Goal: Book appointment/travel/reservation

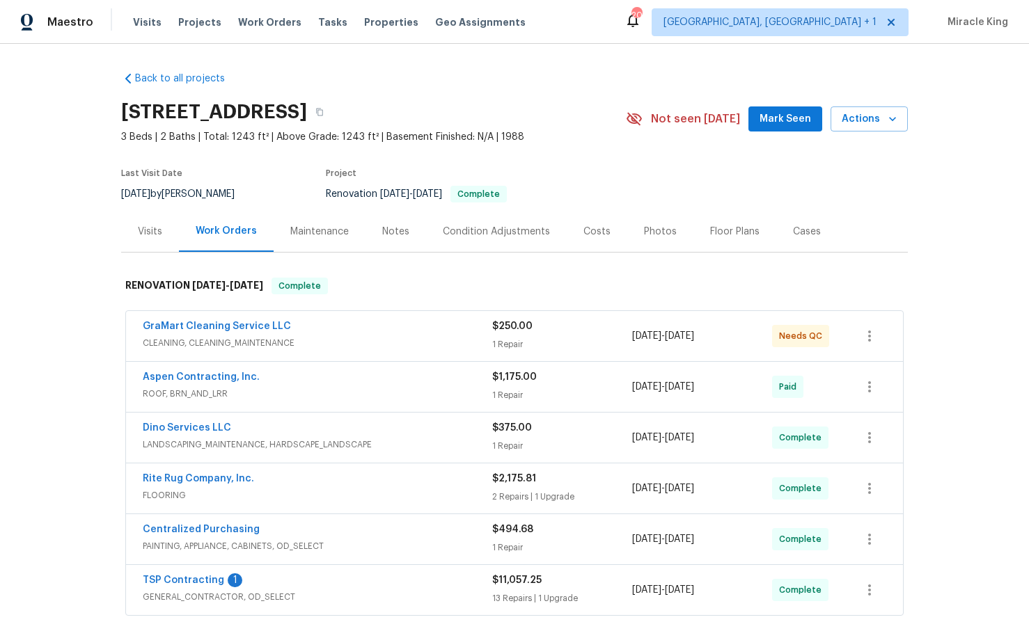
click at [145, 221] on div "Visits" at bounding box center [150, 231] width 58 height 41
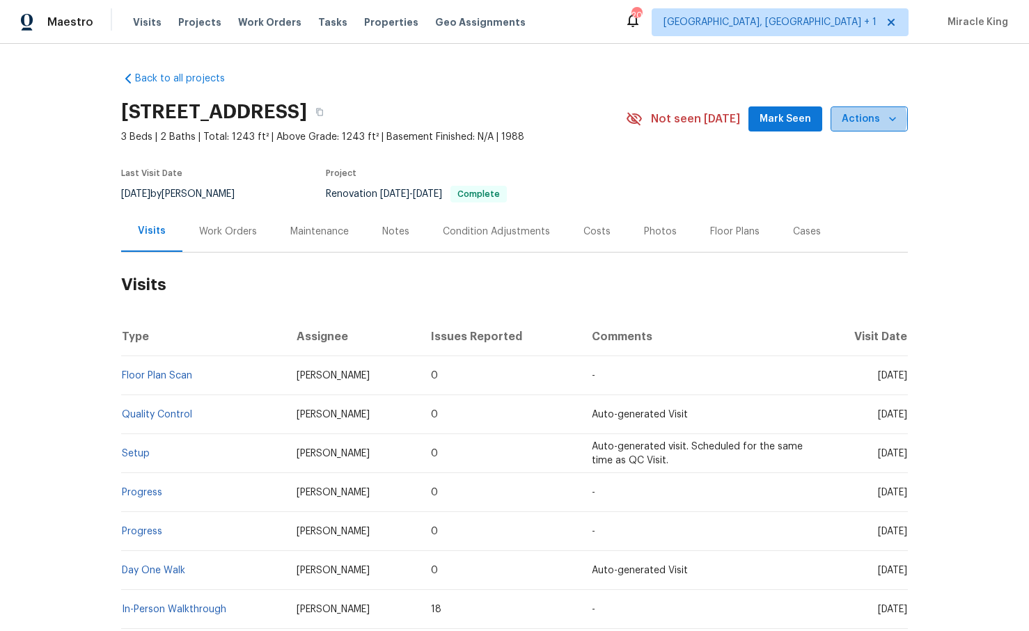
click at [868, 120] on span "Actions" at bounding box center [869, 119] width 55 height 17
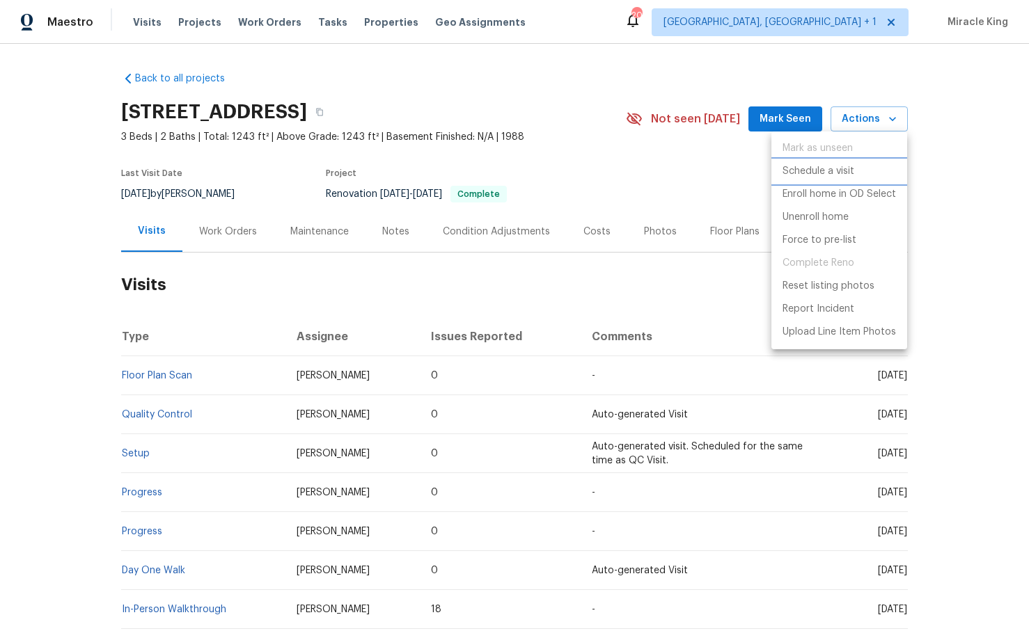
click at [816, 175] on p "Schedule a visit" at bounding box center [818, 171] width 72 height 15
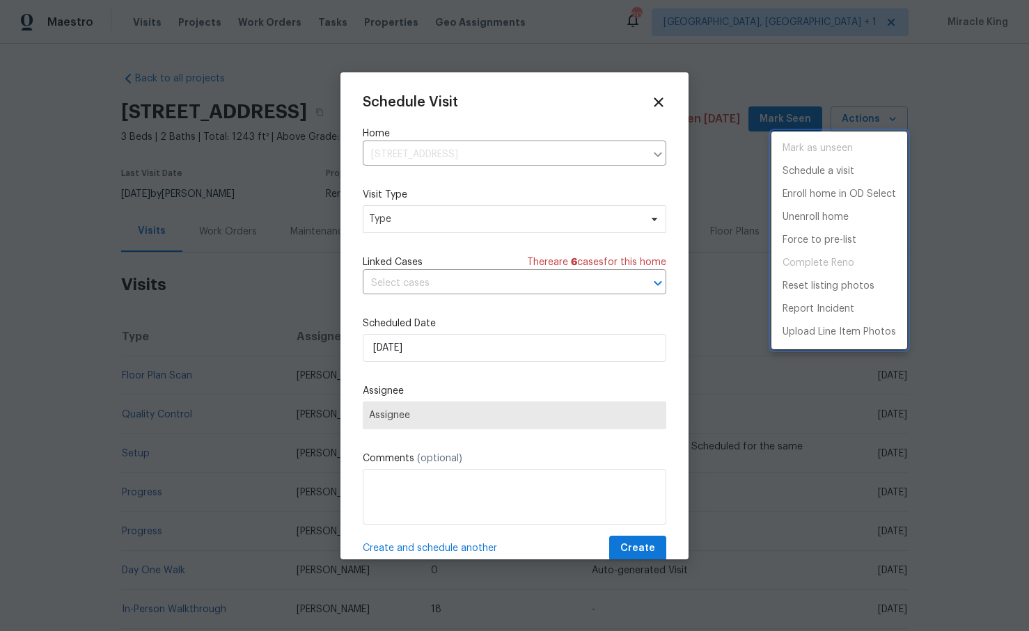
click at [468, 203] on div at bounding box center [514, 315] width 1029 height 631
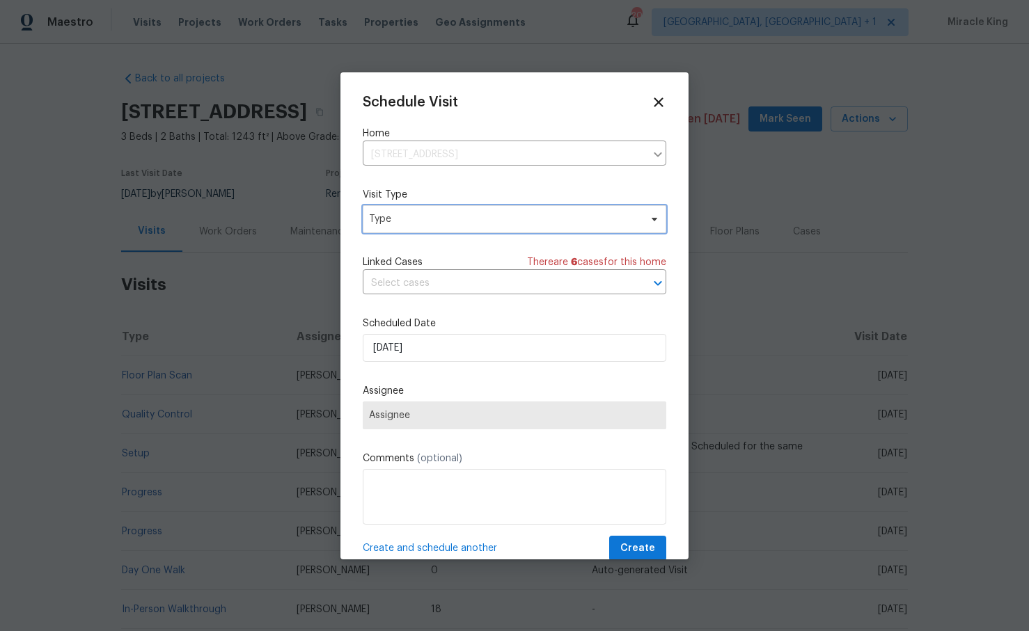
click at [454, 218] on span "Type" at bounding box center [504, 219] width 271 height 14
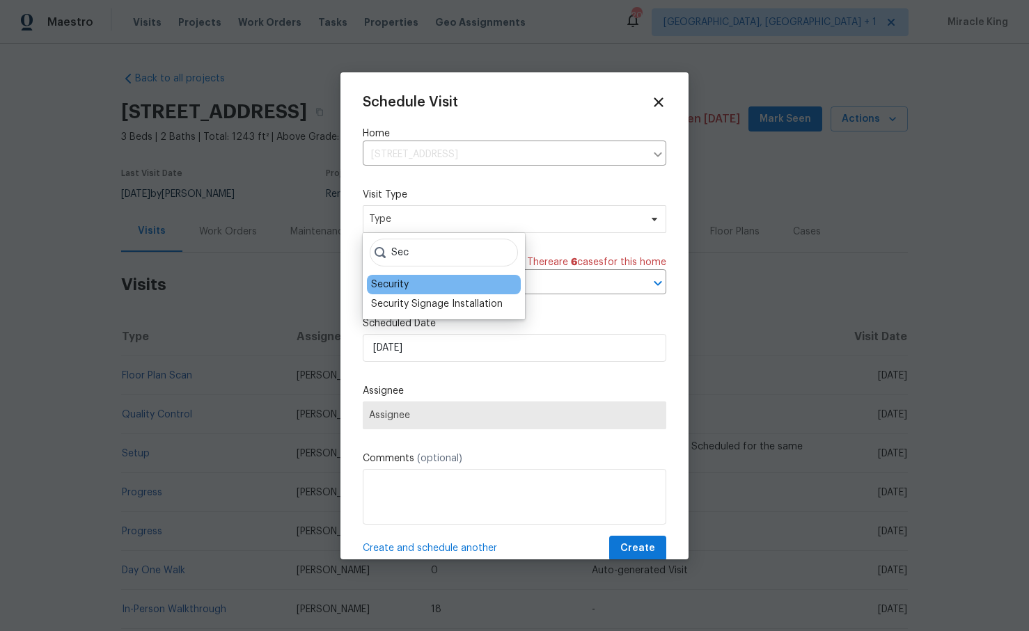
type input "Sec"
click at [397, 285] on div "Security" at bounding box center [390, 285] width 38 height 14
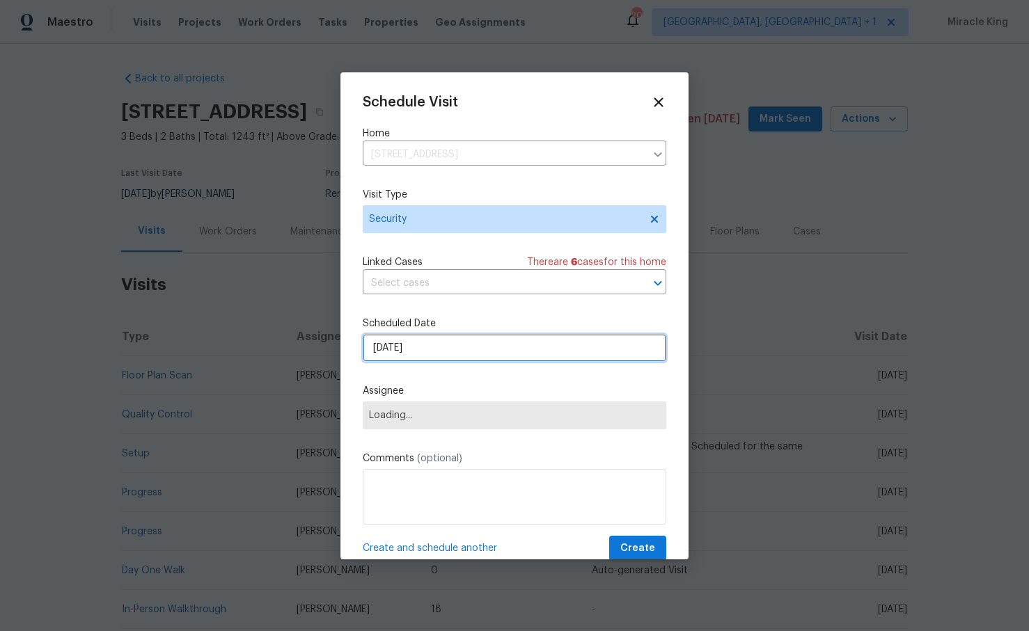
click at [408, 347] on input "[DATE]" at bounding box center [515, 348] width 304 height 28
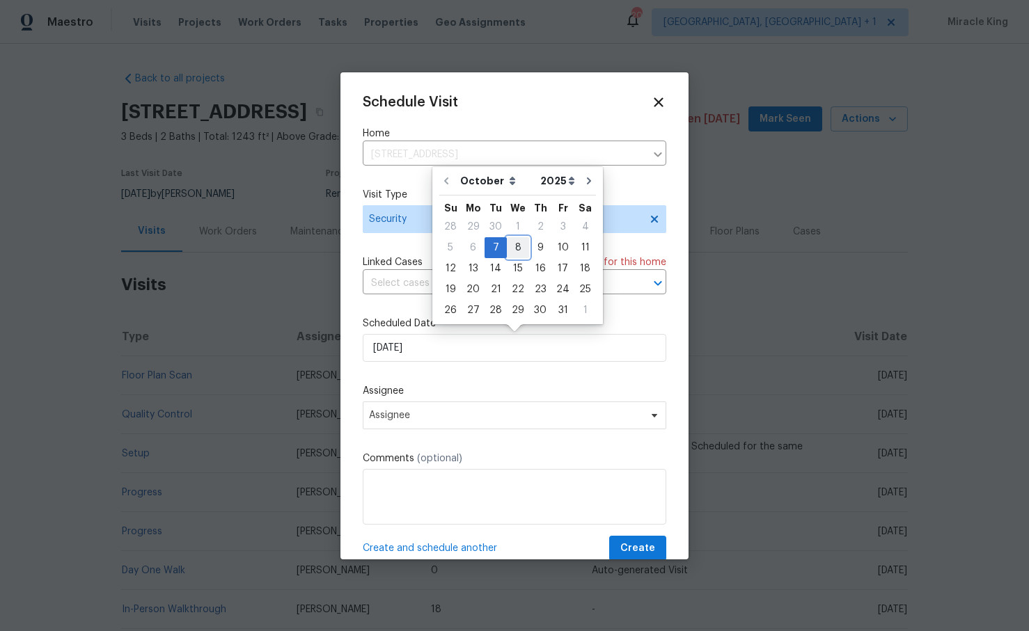
click at [517, 247] on div "8" at bounding box center [518, 247] width 22 height 19
type input "[DATE]"
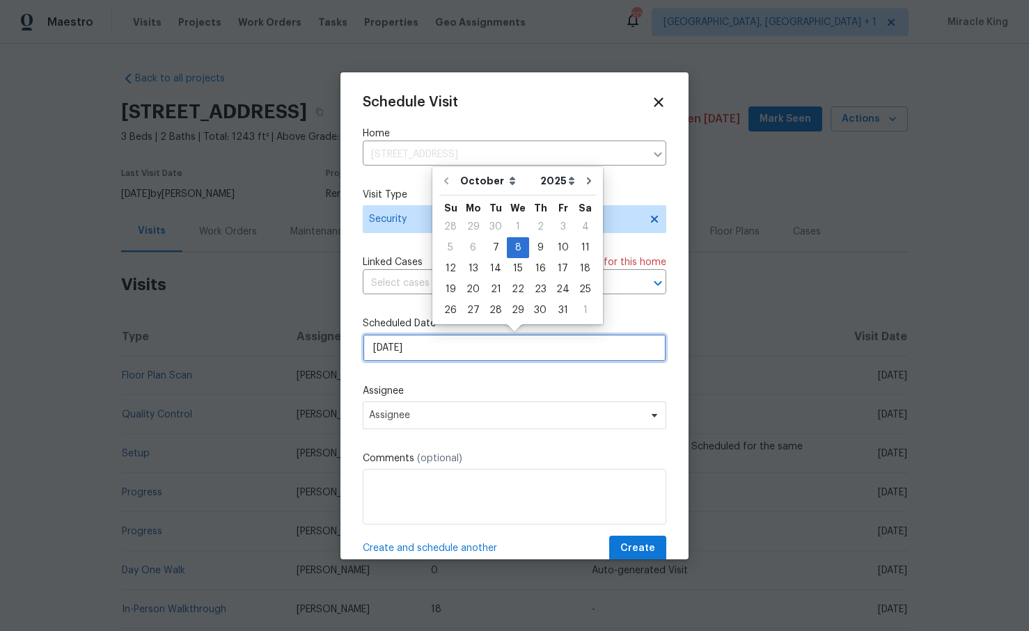
click at [439, 344] on input "[DATE]" at bounding box center [515, 348] width 304 height 28
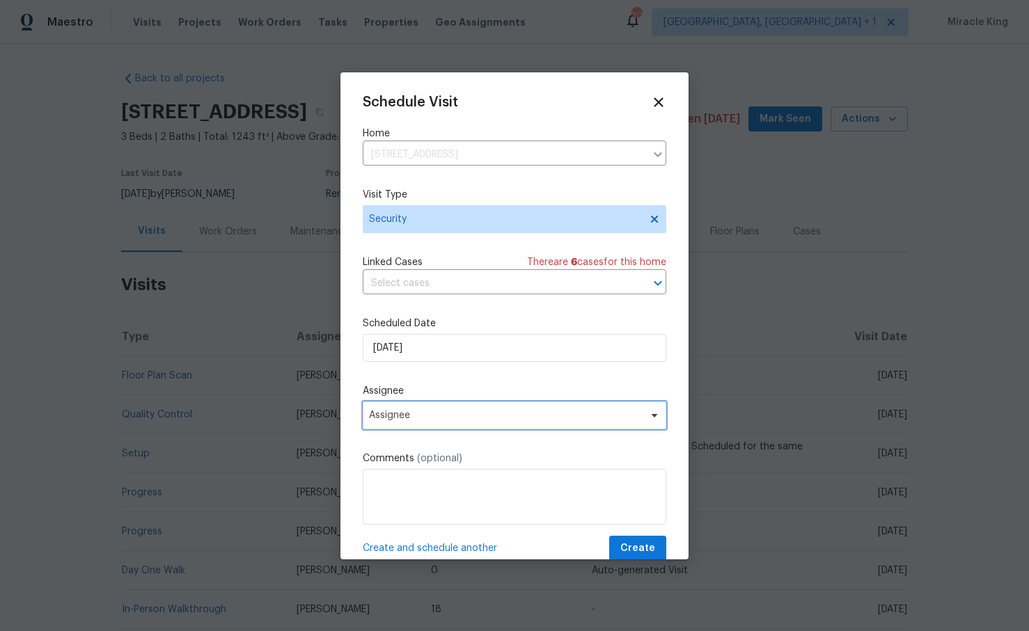
click at [427, 425] on span "Assignee" at bounding box center [515, 416] width 304 height 28
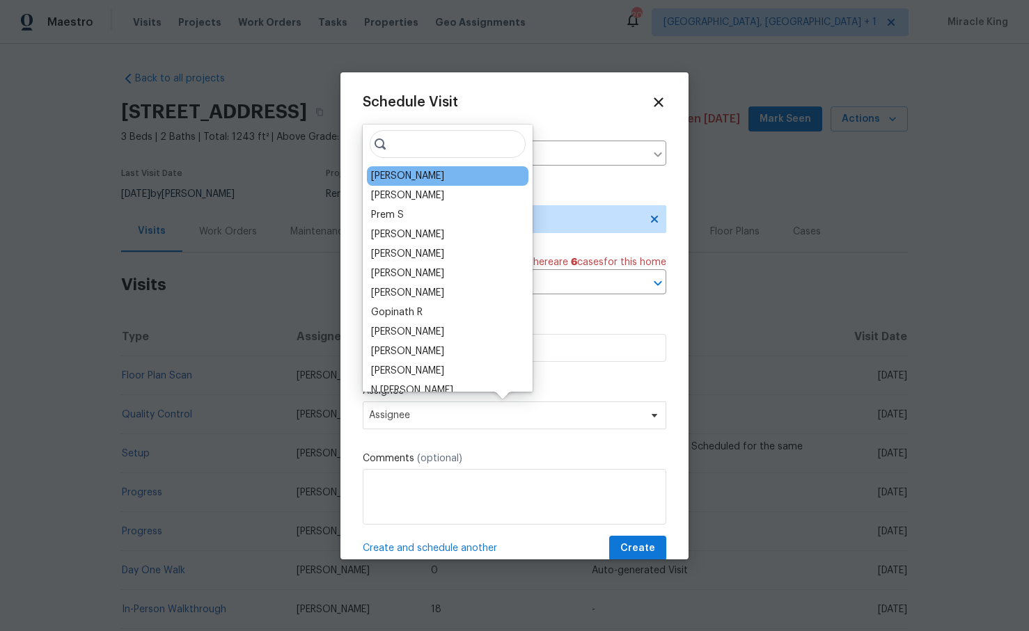
click at [441, 178] on div "[PERSON_NAME]" at bounding box center [407, 176] width 73 height 14
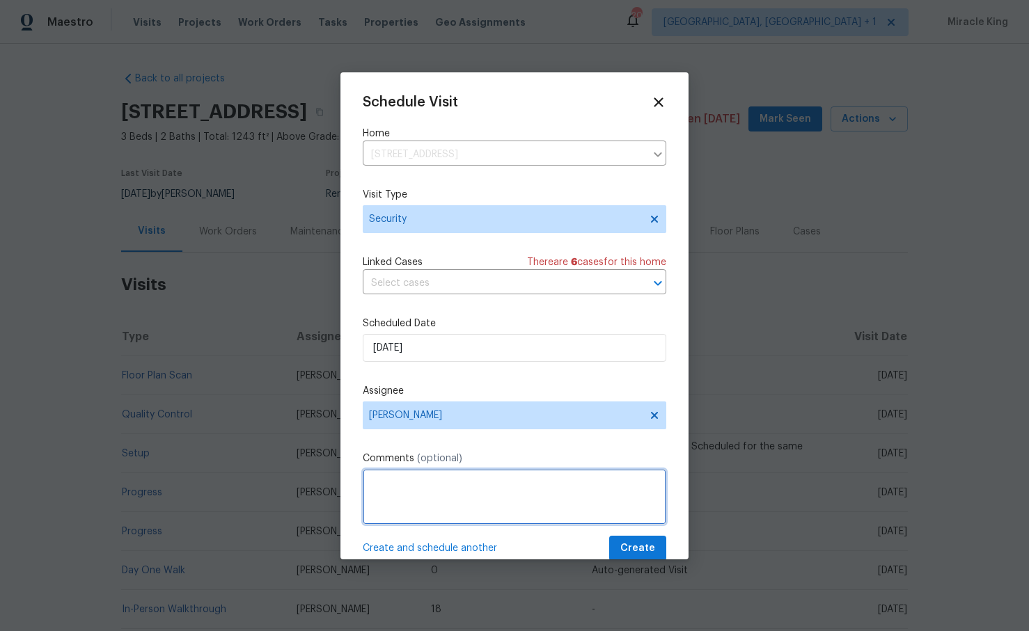
click at [429, 517] on textarea at bounding box center [515, 497] width 304 height 56
type textarea "Hi please update lock box code 9662 has been compromised thank you"
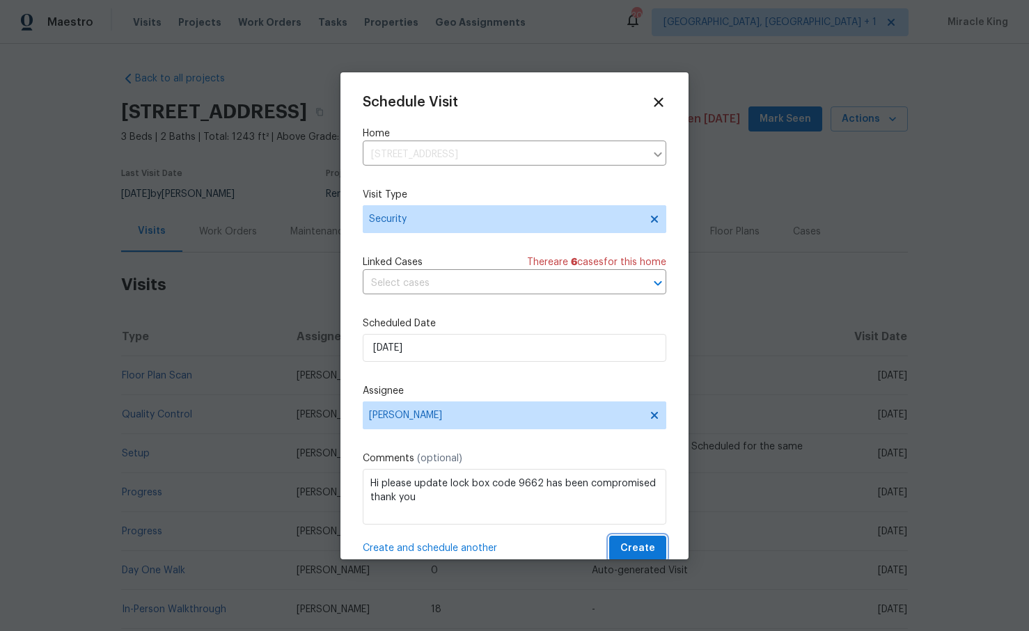
click at [640, 545] on span "Create" at bounding box center [637, 548] width 35 height 17
